Goal: Find contact information: Find contact information

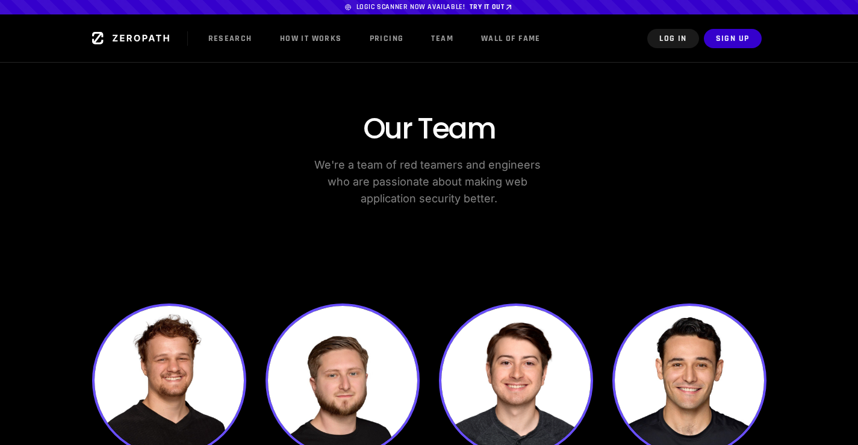
scroll to position [181, 0]
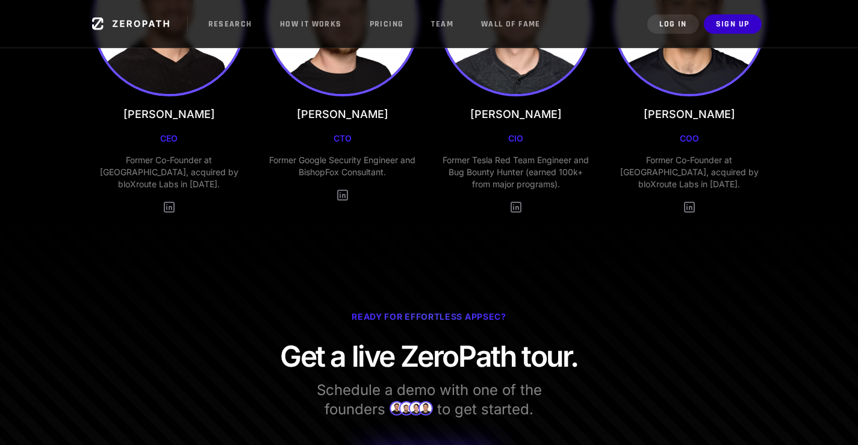
click at [436, 208] on div "Dean Valentine CEO Former Co-Founder at Mevlink, acquired by bloXroute Labs in …" at bounding box center [429, 78] width 675 height 272
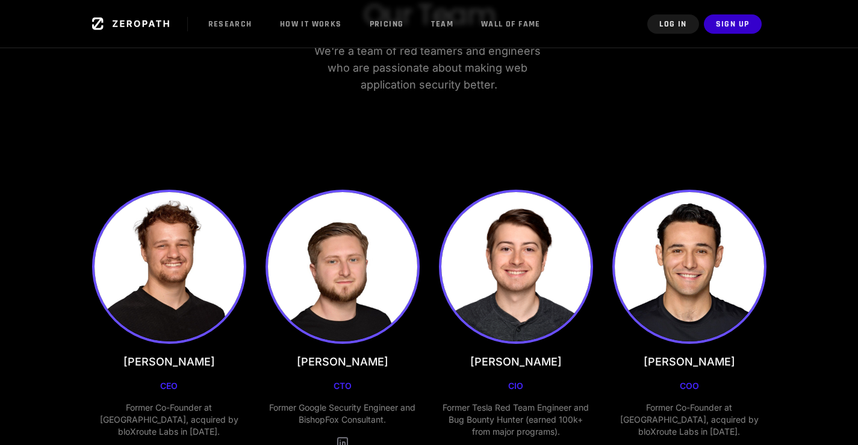
scroll to position [60, 0]
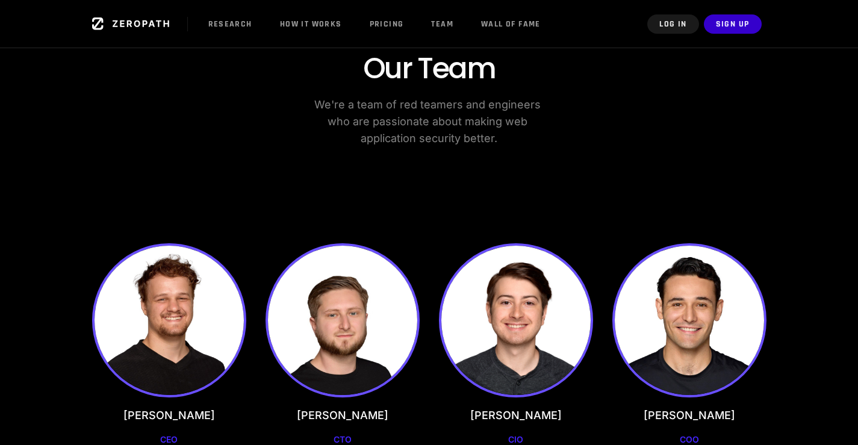
click at [613, 15] on nav "Research How it Works Pricing Team Wall of Fame Log In Sign Up" at bounding box center [430, 23] width 694 height 19
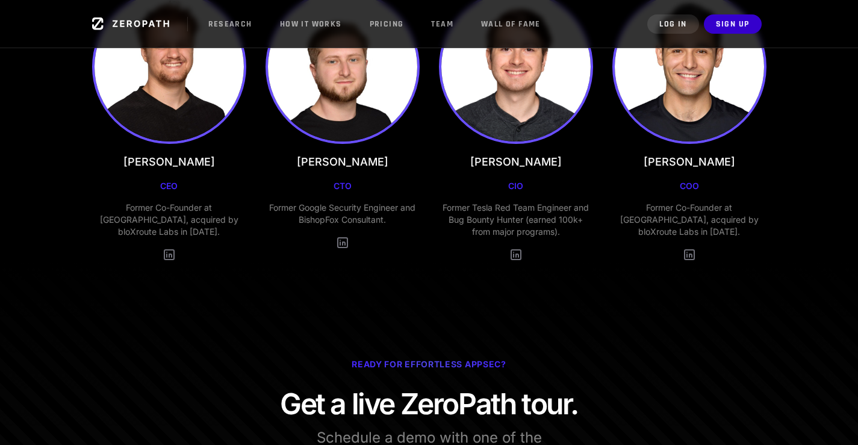
scroll to position [301, 0]
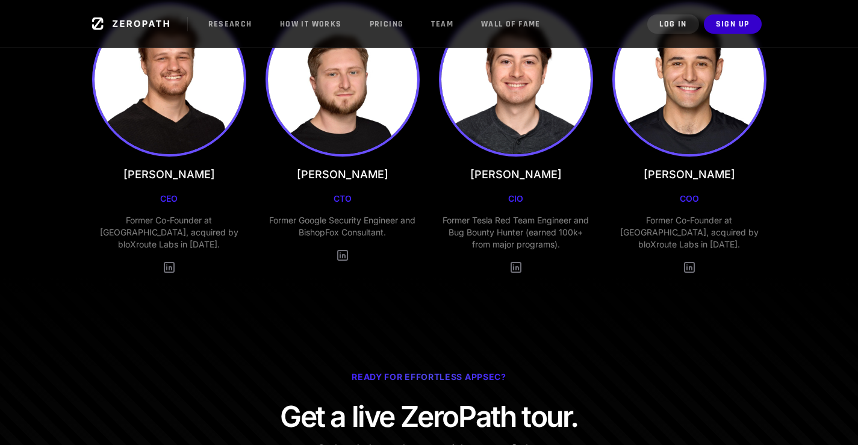
drag, startPoint x: 158, startPoint y: 170, endPoint x: 216, endPoint y: 170, distance: 57.8
click at [213, 170] on div "[PERSON_NAME] CEO Former Co-Founder at [GEOGRAPHIC_DATA], acquired by bloXroute…" at bounding box center [169, 138] width 154 height 272
copy h3 "[PERSON_NAME]"
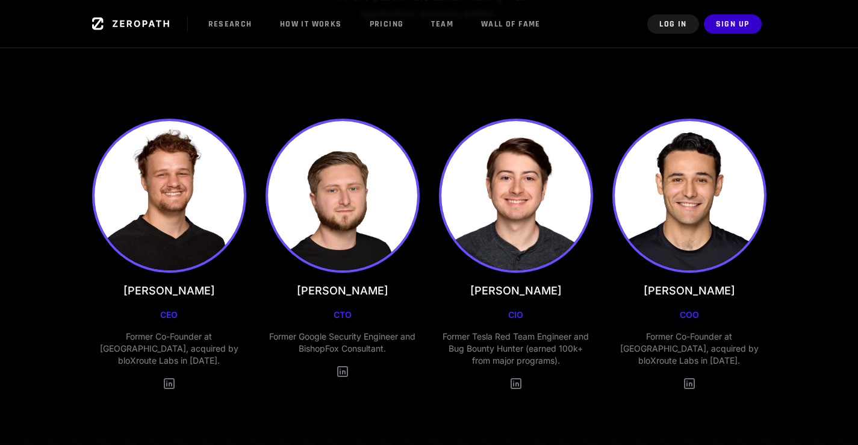
scroll to position [181, 0]
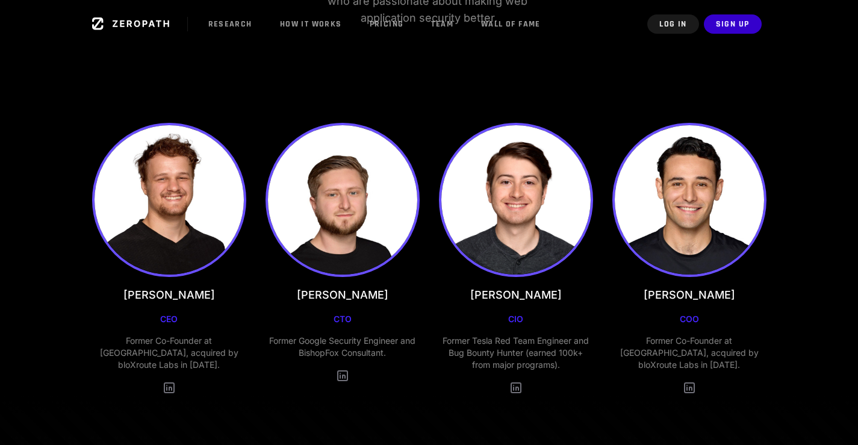
scroll to position [181, 0]
click at [626, 297] on div "Etienne Lunetta COO Former Co-Founder at Mevlink, acquired by bloXroute Labs in…" at bounding box center [689, 259] width 154 height 272
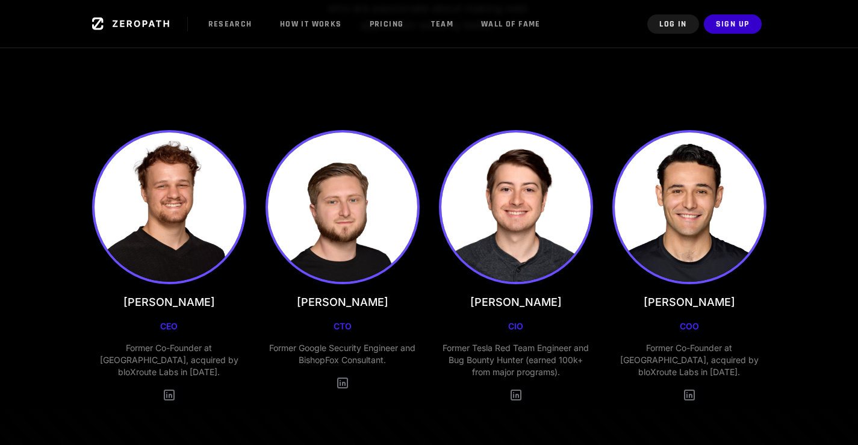
scroll to position [241, 0]
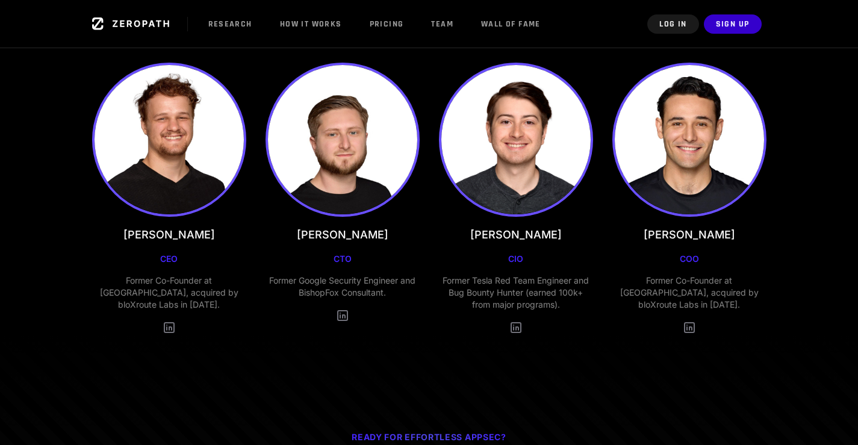
click at [629, 157] on img at bounding box center [689, 140] width 154 height 154
drag, startPoint x: 629, startPoint y: 157, endPoint x: 478, endPoint y: 171, distance: 151.8
click at [478, 171] on div "Dean Valentine CEO Former Co-Founder at Mevlink, acquired by bloXroute Labs in …" at bounding box center [429, 199] width 675 height 272
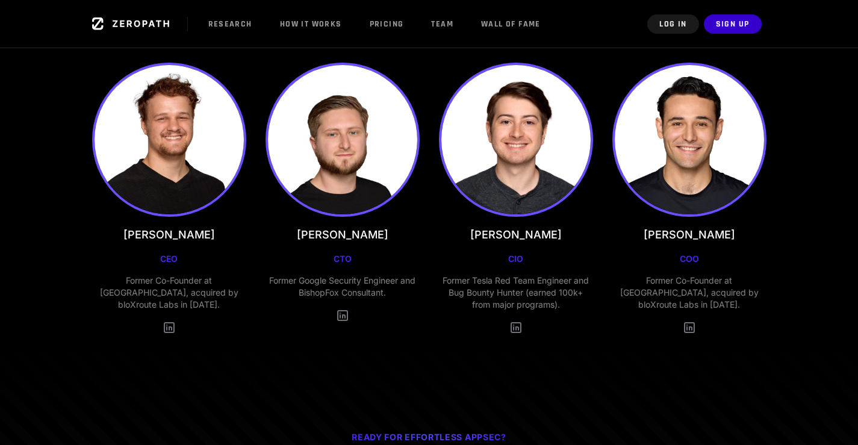
click at [575, 173] on img at bounding box center [516, 140] width 154 height 154
click at [518, 258] on p "CIO" at bounding box center [515, 259] width 15 height 12
click at [514, 228] on h3 "[PERSON_NAME]" at bounding box center [516, 234] width 92 height 17
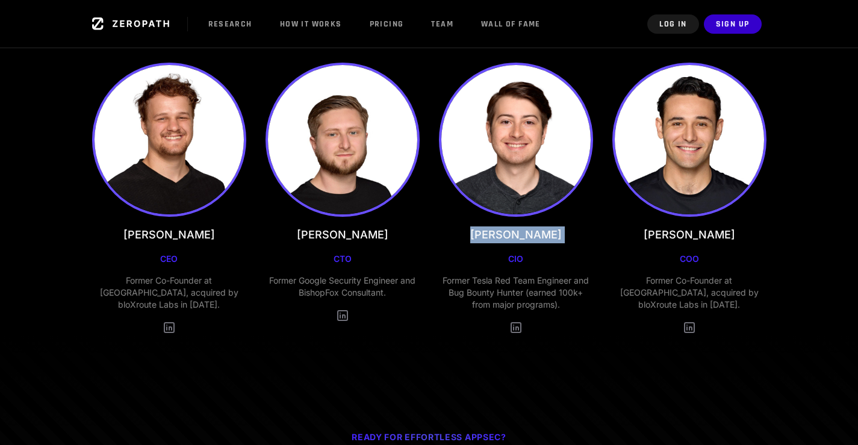
click at [634, 137] on img at bounding box center [689, 140] width 154 height 154
click at [587, 225] on div "Nathan Hrncirik CIO Former Tesla Red Team Engineer and Bug Bounty Hunter (earne…" at bounding box center [516, 199] width 154 height 272
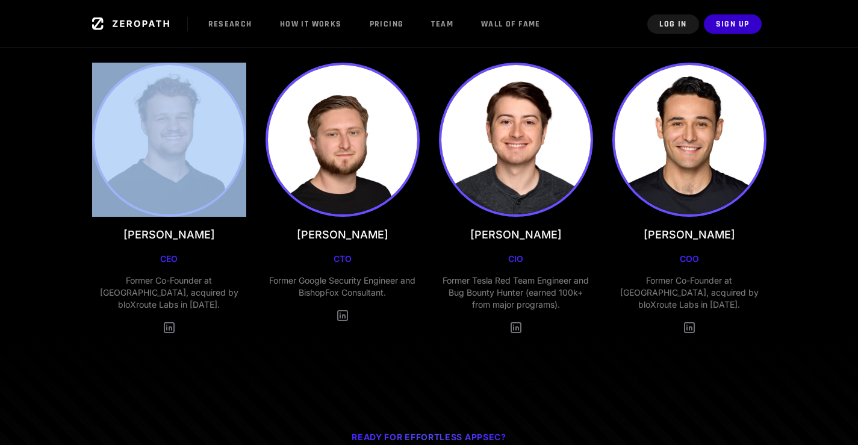
drag, startPoint x: 132, startPoint y: 234, endPoint x: 230, endPoint y: 232, distance: 97.6
click at [230, 232] on div "[PERSON_NAME] CEO Former Co-Founder at [GEOGRAPHIC_DATA], acquired by bloXroute…" at bounding box center [169, 199] width 154 height 272
click at [213, 235] on div "[PERSON_NAME] CEO Former Co-Founder at [GEOGRAPHIC_DATA], acquired by bloXroute…" at bounding box center [169, 199] width 154 height 272
copy h3 "[PERSON_NAME]"
click at [110, 240] on div "[PERSON_NAME] CEO Former Co-Founder at [GEOGRAPHIC_DATA], acquired by bloXroute…" at bounding box center [169, 199] width 154 height 272
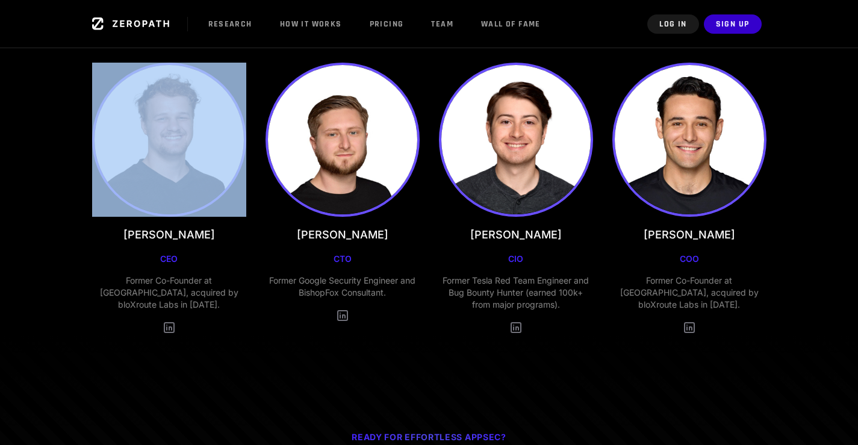
drag, startPoint x: 131, startPoint y: 233, endPoint x: 241, endPoint y: 230, distance: 110.3
click at [241, 230] on div "[PERSON_NAME] CEO Former Co-Founder at [GEOGRAPHIC_DATA], acquired by bloXroute…" at bounding box center [169, 199] width 154 height 272
click at [208, 235] on div "[PERSON_NAME] CEO Former Co-Founder at [GEOGRAPHIC_DATA], acquired by bloXroute…" at bounding box center [169, 199] width 154 height 272
copy h3 "[PERSON_NAME]"
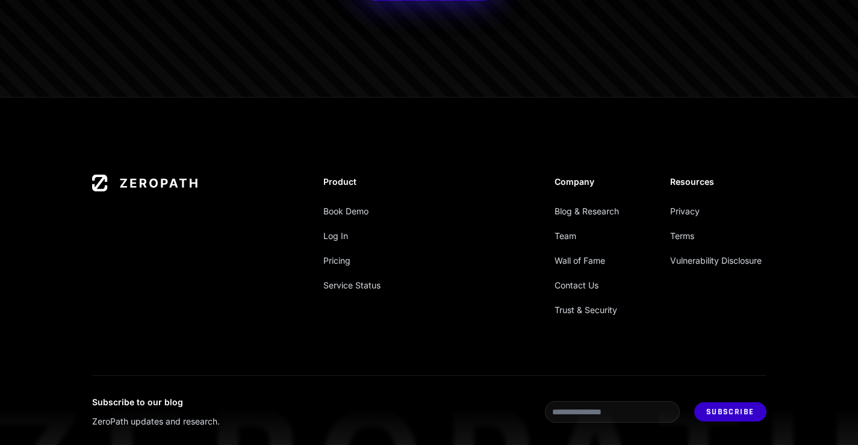
scroll to position [906, 0]
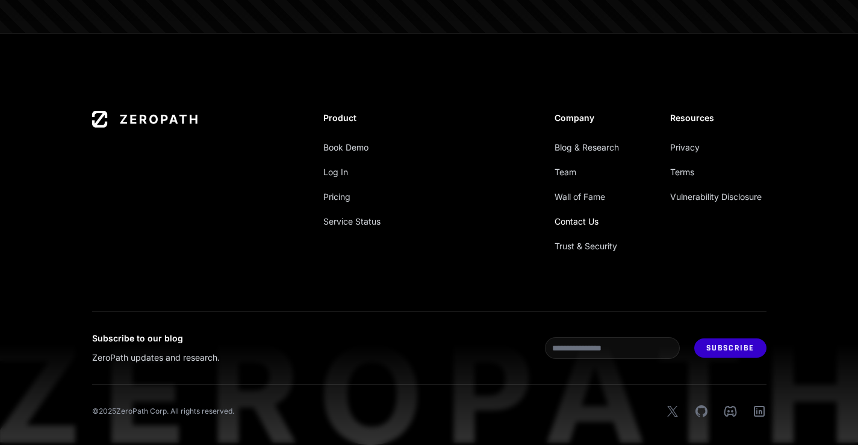
click at [566, 217] on link "Contact Us" at bounding box center [577, 221] width 44 height 10
click at [580, 224] on link "Contact Us" at bounding box center [577, 221] width 44 height 10
